Goal: Subscribe to service/newsletter

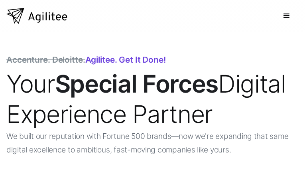
type input "*********"
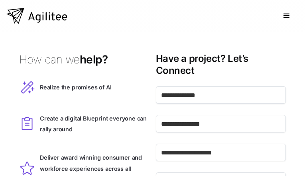
type input "******"
type input "**********"
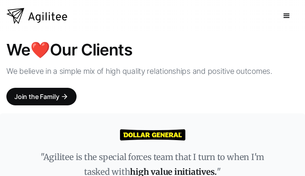
type input "**********"
